Goal: Information Seeking & Learning: Learn about a topic

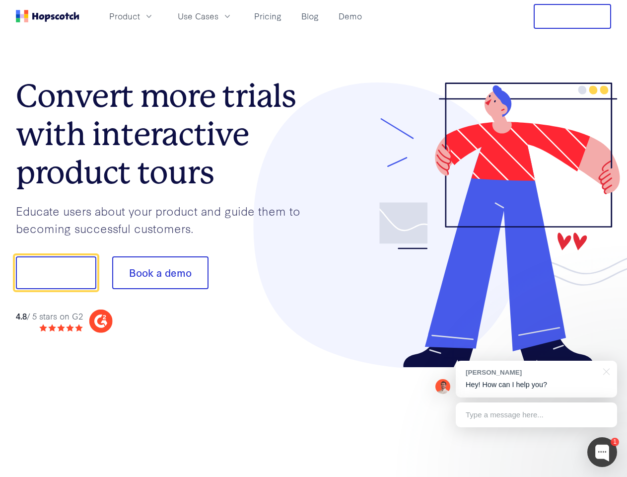
click at [314, 238] on div at bounding box center [463, 225] width 298 height 286
click at [140, 16] on span "Product" at bounding box center [124, 16] width 31 height 12
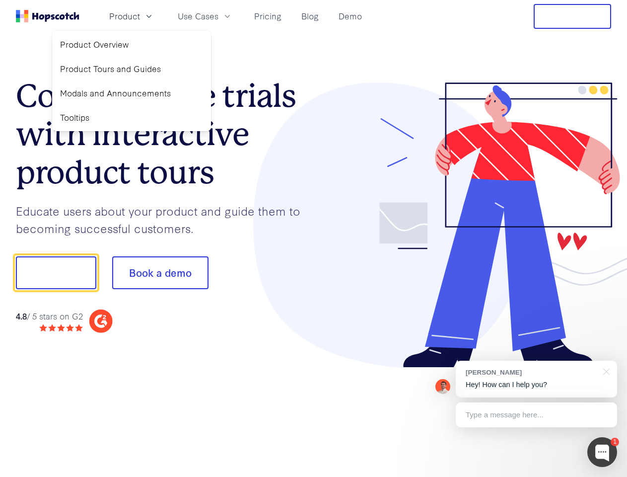
click at [219, 16] on span "Use Cases" at bounding box center [198, 16] width 41 height 12
click at [573, 16] on button "Free Trial" at bounding box center [573, 16] width 78 height 25
click at [56, 273] on button "Show me!" at bounding box center [56, 272] width 80 height 33
click at [160, 273] on button "Book a demo" at bounding box center [160, 272] width 96 height 33
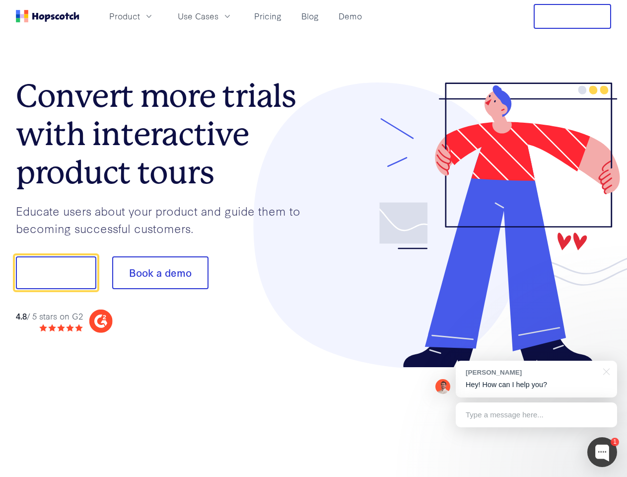
click at [603, 452] on div at bounding box center [603, 452] width 30 height 30
click at [537, 379] on div "[PERSON_NAME] Hey! How can I help you?" at bounding box center [536, 379] width 161 height 37
click at [605, 371] on div at bounding box center [524, 271] width 186 height 331
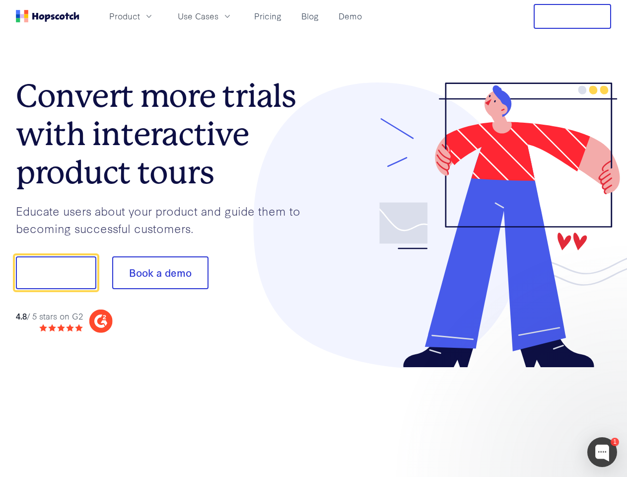
click at [537, 415] on div at bounding box center [524, 338] width 186 height 198
